Goal: Task Accomplishment & Management: Manage account settings

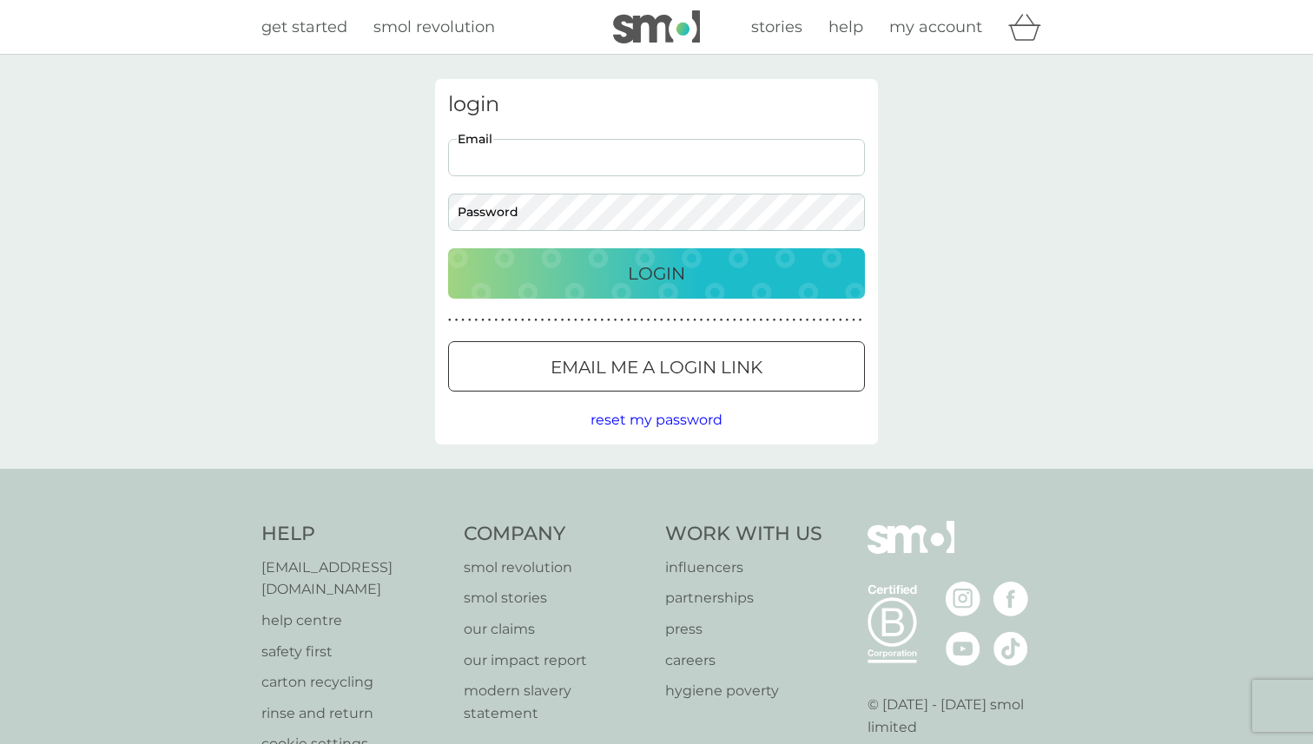
click at [608, 153] on input "Email" at bounding box center [656, 157] width 417 height 37
type input "[EMAIL_ADDRESS][DOMAIN_NAME]"
click at [448, 248] on button "Login" at bounding box center [656, 273] width 417 height 50
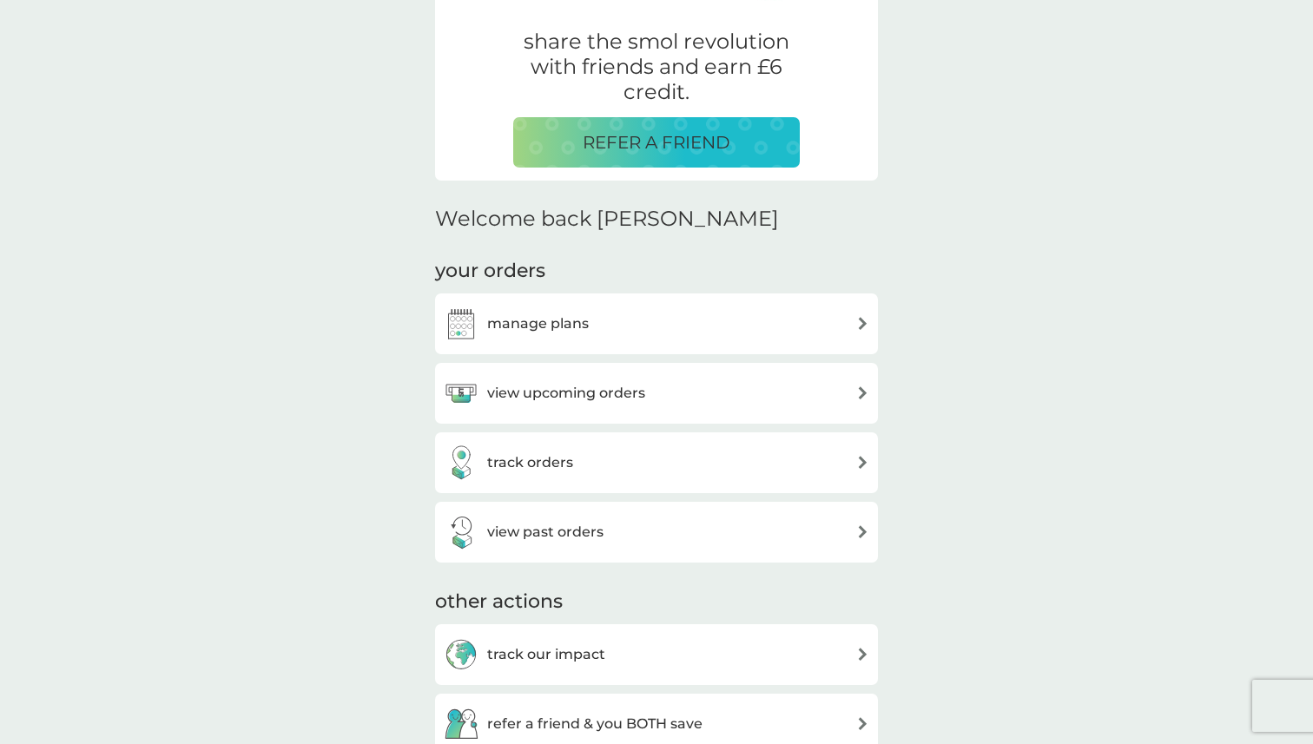
scroll to position [345, 0]
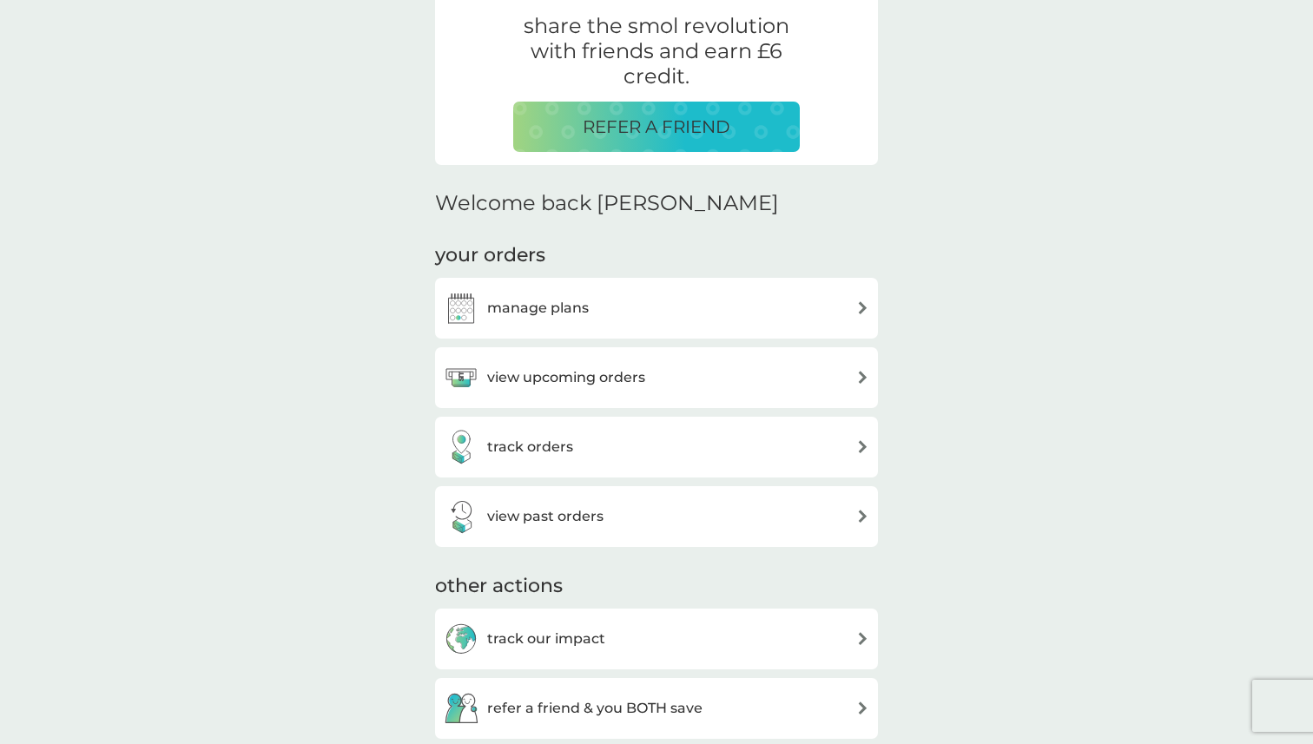
click at [584, 315] on h3 "manage plans" at bounding box center [538, 308] width 102 height 23
